Goal: Task Accomplishment & Management: Complete application form

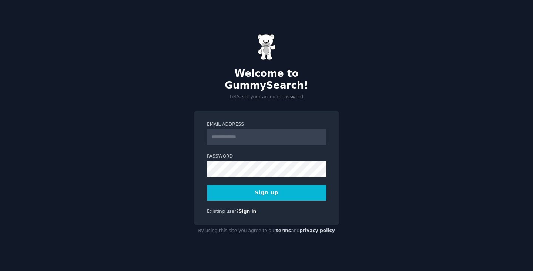
click at [266, 129] on input "Email Address" at bounding box center [266, 137] width 119 height 16
type input "**********"
click at [272, 218] on div "**********" at bounding box center [266, 168] width 145 height 114
click at [267, 185] on button "Sign up" at bounding box center [266, 193] width 119 height 16
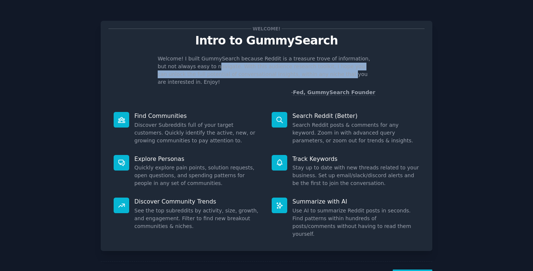
drag, startPoint x: 193, startPoint y: 67, endPoint x: 291, endPoint y: 73, distance: 98.7
click at [290, 72] on p "Welcome! I built GummySearch because Reddit is a treasure trove of information,…" at bounding box center [267, 70] width 218 height 31
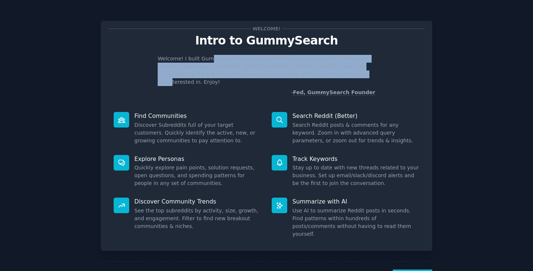
drag, startPoint x: 310, startPoint y: 73, endPoint x: 206, endPoint y: 60, distance: 105.2
click at [207, 61] on p "Welcome! I built GummySearch because Reddit is a treasure trove of information,…" at bounding box center [267, 70] width 218 height 31
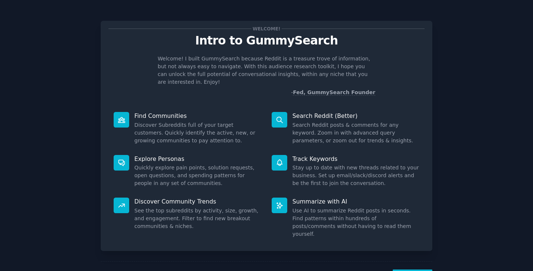
click at [198, 58] on p "Welcome! I built GummySearch because Reddit is a treasure trove of information,…" at bounding box center [267, 70] width 218 height 31
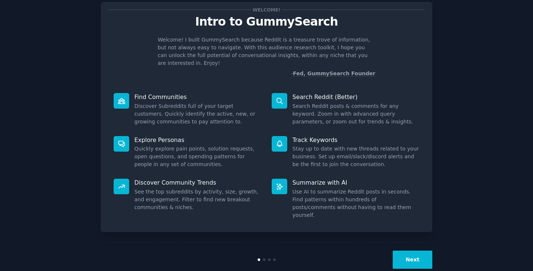
scroll to position [19, 0]
click at [419, 250] on button "Next" at bounding box center [413, 259] width 40 height 18
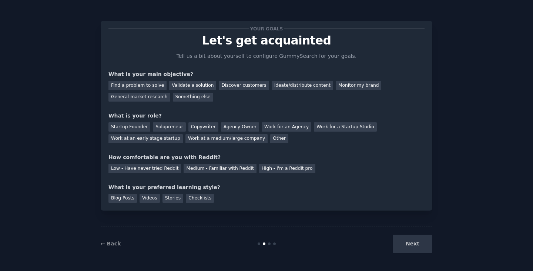
click at [451, 125] on div "Your goals Let's get acquainted Tell us a bit about yourself to configure Gummy…" at bounding box center [266, 135] width 513 height 250
